Goal: Find contact information: Find contact information

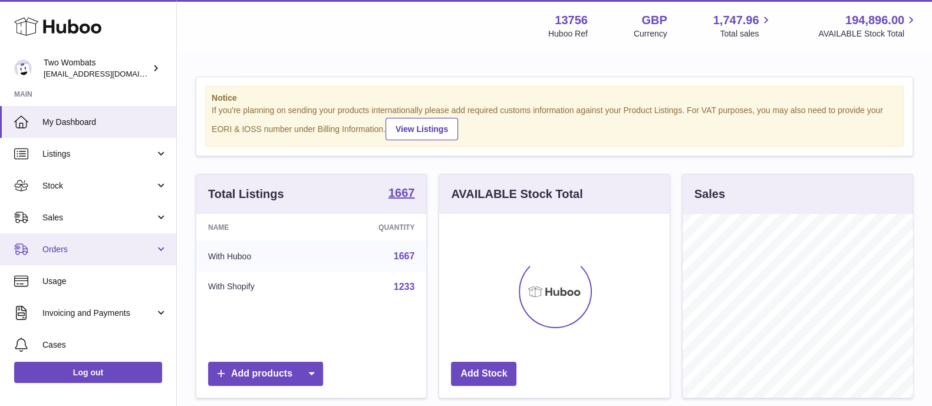
scroll to position [184, 229]
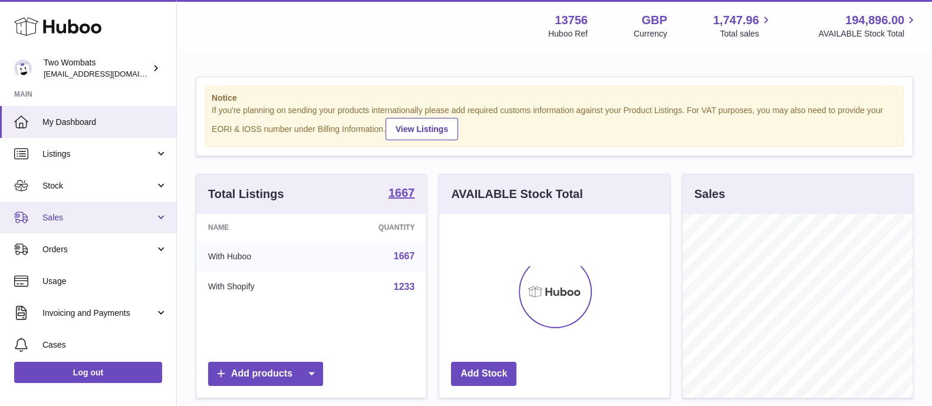
click at [100, 216] on span "Sales" at bounding box center [98, 217] width 113 height 11
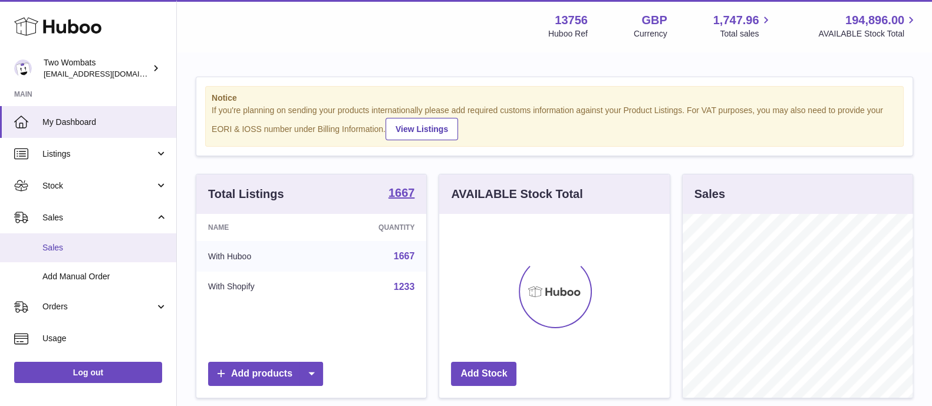
click at [90, 243] on span "Sales" at bounding box center [104, 247] width 125 height 11
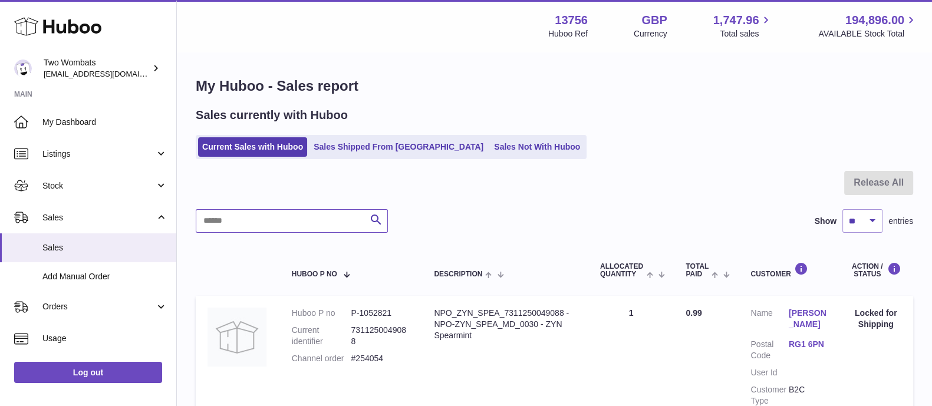
paste input "******"
type input "******"
click at [797, 316] on link "[PERSON_NAME]" at bounding box center [808, 319] width 38 height 22
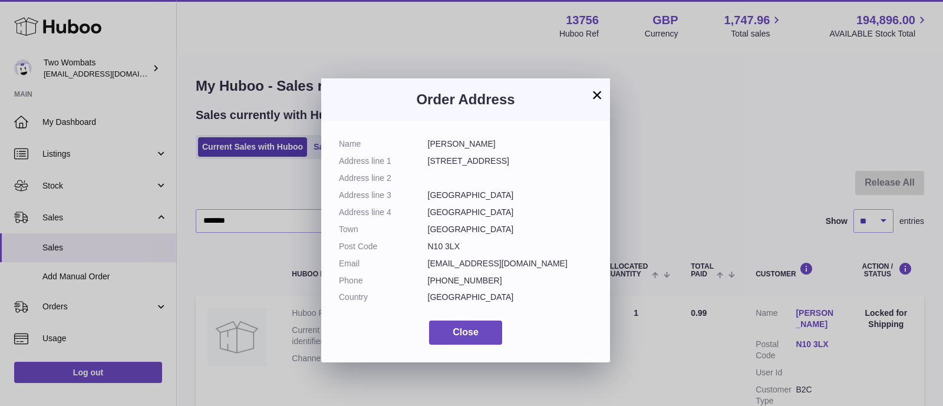
click at [460, 148] on dd "[PERSON_NAME]" at bounding box center [510, 143] width 165 height 11
click at [459, 148] on dd "[PERSON_NAME]" at bounding box center [510, 143] width 165 height 11
copy dl "[PERSON_NAME]"
click at [496, 266] on dd "[EMAIL_ADDRESS][DOMAIN_NAME]" at bounding box center [510, 263] width 165 height 11
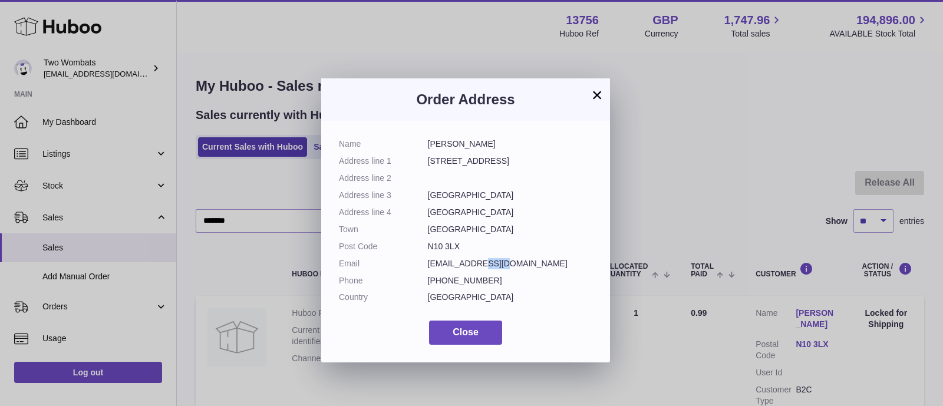
click at [496, 266] on dd "[EMAIL_ADDRESS][DOMAIN_NAME]" at bounding box center [510, 263] width 165 height 11
copy dl "[EMAIL_ADDRESS][DOMAIN_NAME]"
click at [598, 94] on button "×" at bounding box center [597, 95] width 14 height 14
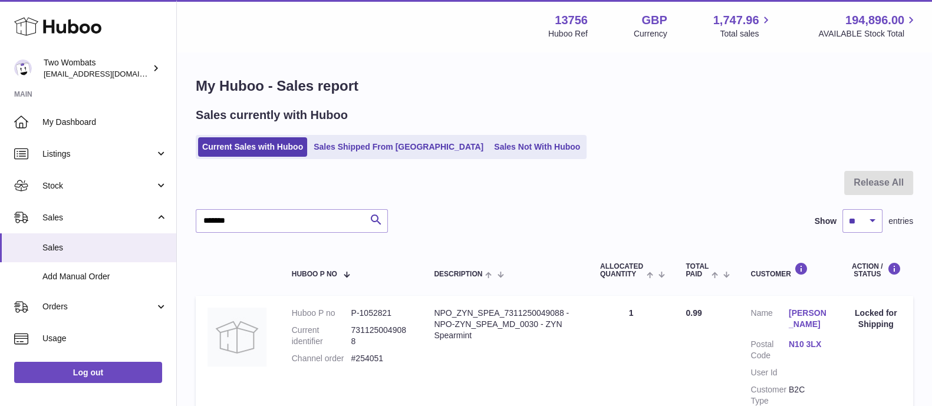
click at [804, 309] on link "[PERSON_NAME]" at bounding box center [808, 319] width 38 height 22
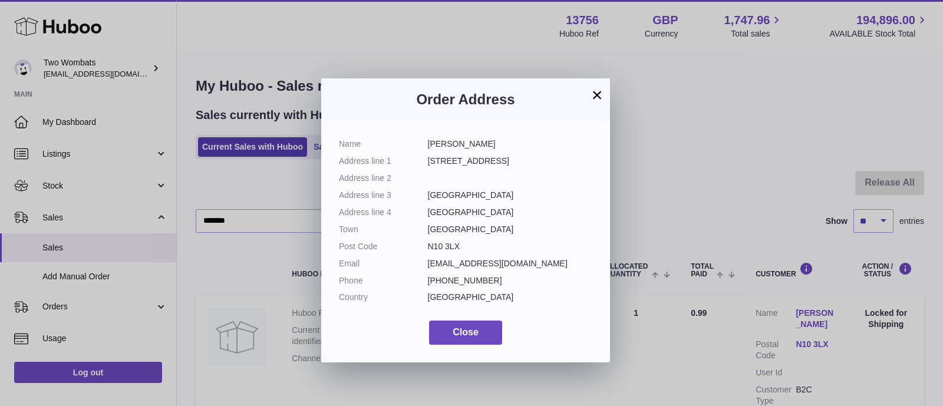
click at [452, 144] on dd "[PERSON_NAME]" at bounding box center [510, 143] width 165 height 11
copy dl "[PERSON_NAME]"
